Goal: Navigation & Orientation: Find specific page/section

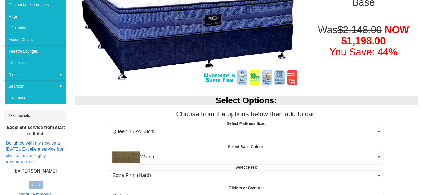
scroll to position [28, 0]
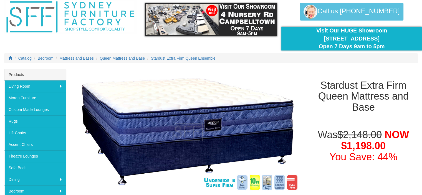
scroll to position [21, 0]
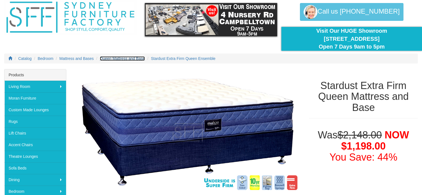
click at [114, 57] on span "Queen Mattress and Base" at bounding box center [122, 58] width 45 height 4
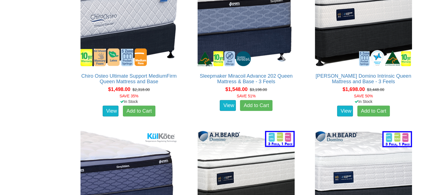
scroll to position [1359, 0]
